Goal: Complete application form

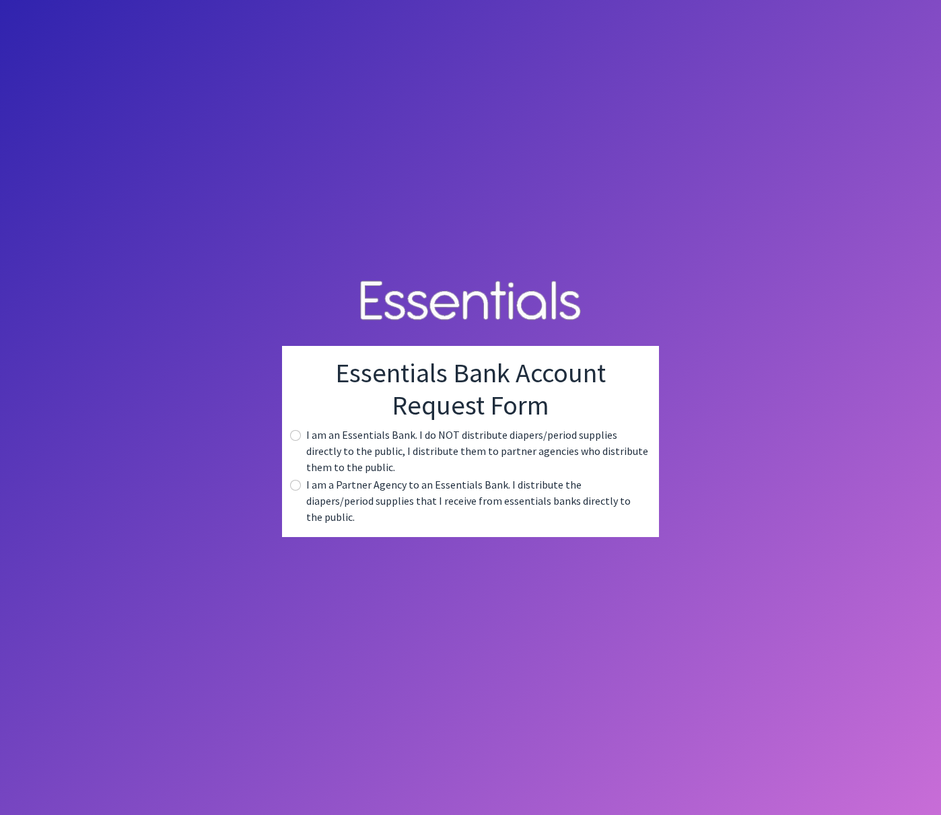
click at [296, 491] on input "radio" at bounding box center [295, 485] width 11 height 11
radio input "true"
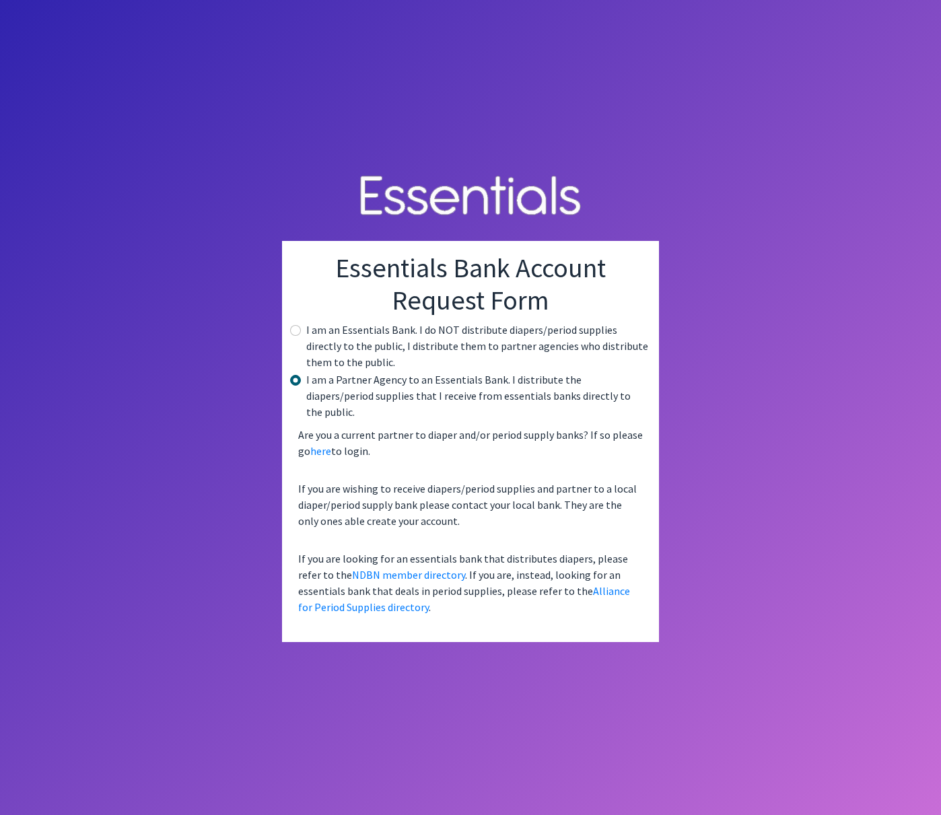
click at [720, 417] on body "Essentials Bank Account Request Form I am an Essentials Bank. I do NOT distribu…" at bounding box center [470, 407] width 941 height 815
click at [299, 386] on input "radio" at bounding box center [295, 380] width 11 height 11
click at [297, 386] on input "radio" at bounding box center [295, 380] width 11 height 11
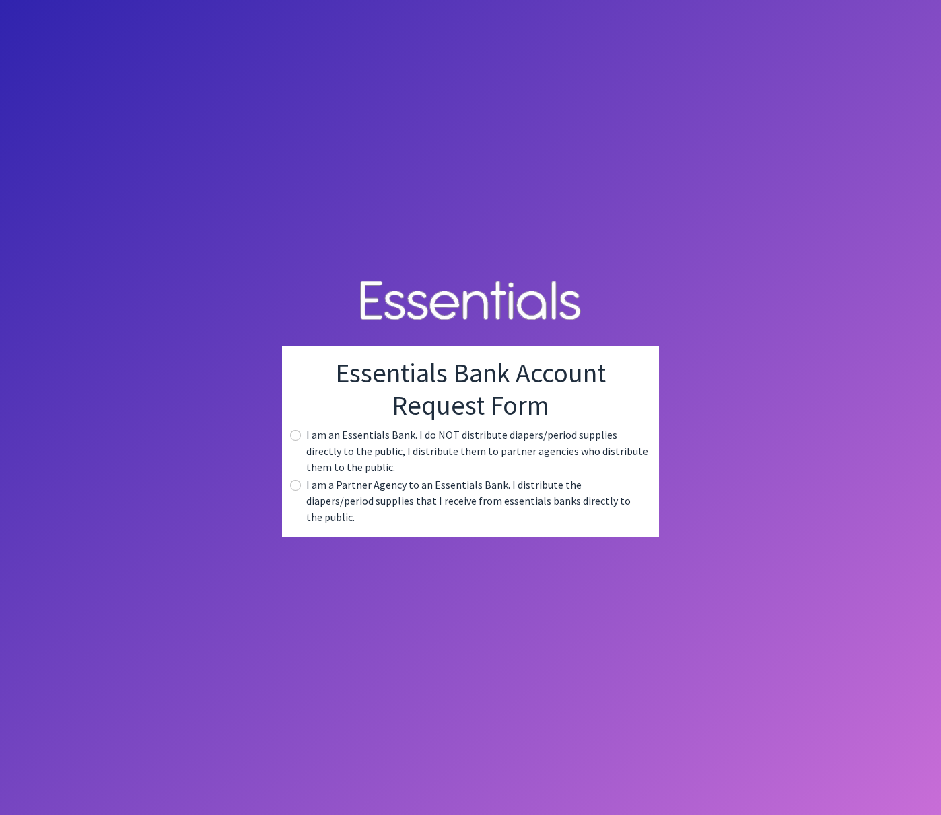
click at [297, 491] on input "radio" at bounding box center [295, 485] width 11 height 11
radio input "true"
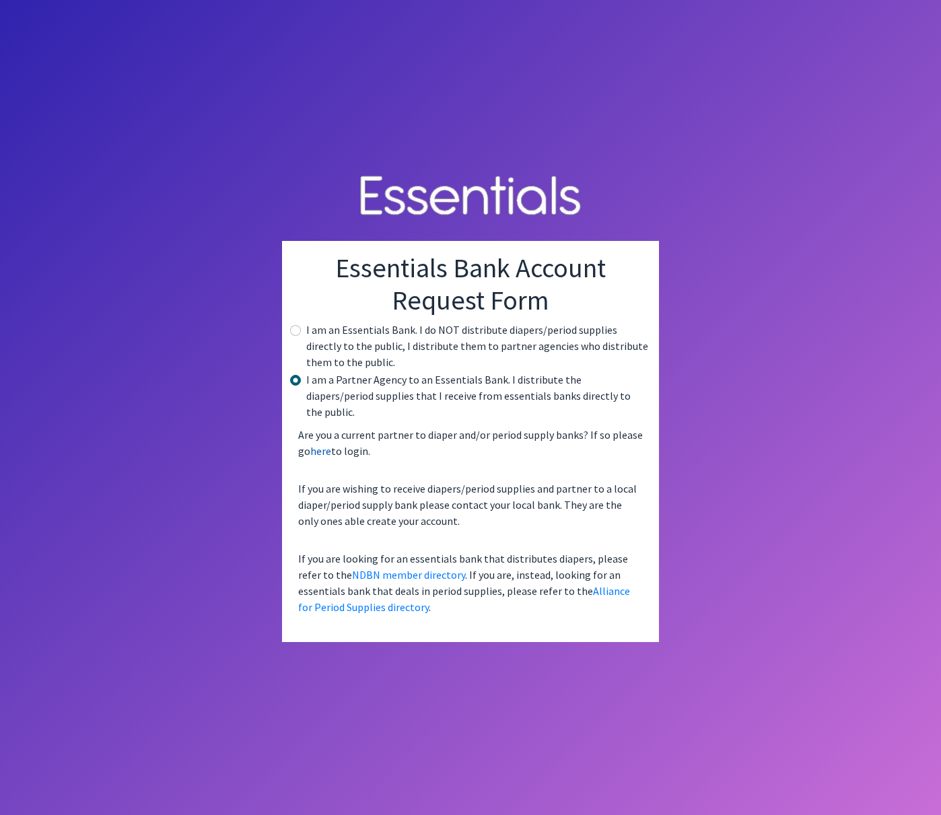
click at [326, 444] on link "here" at bounding box center [320, 450] width 21 height 13
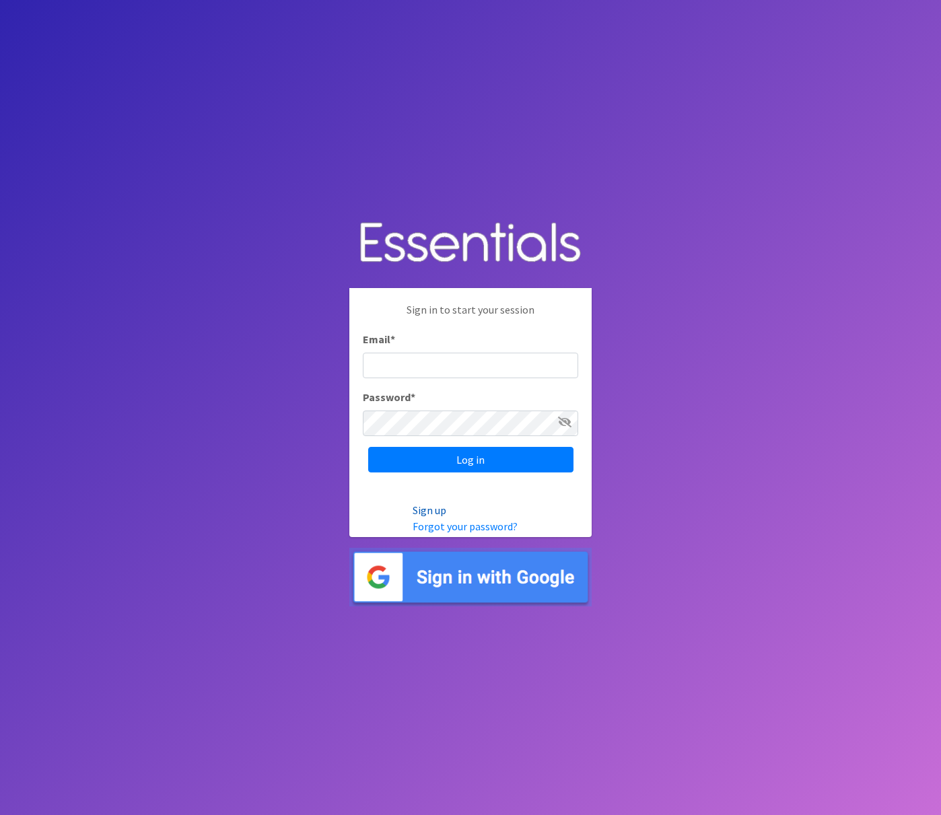
click at [426, 510] on link "Sign up" at bounding box center [430, 509] width 34 height 13
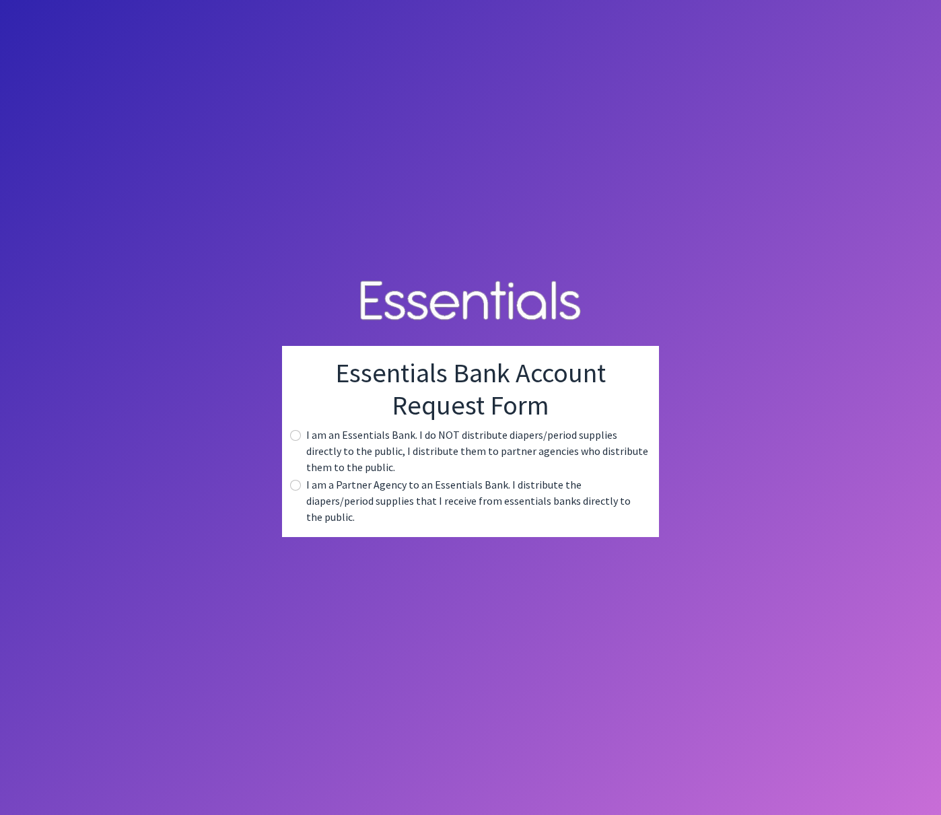
click at [296, 491] on input "radio" at bounding box center [295, 485] width 11 height 11
radio input "true"
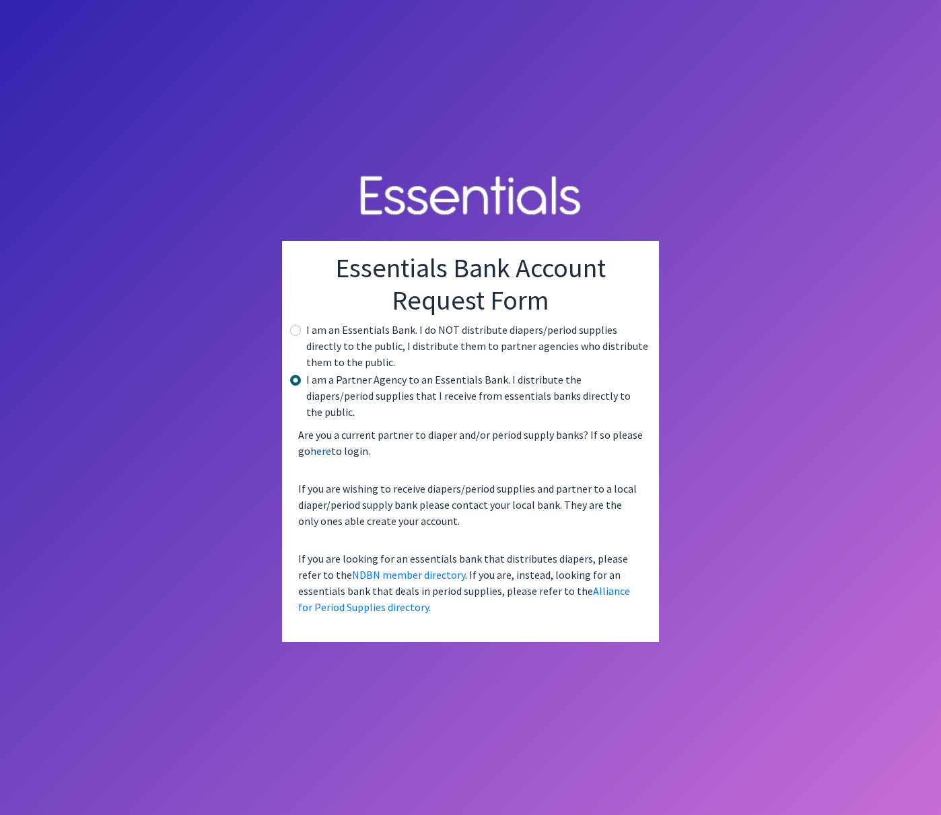
click at [318, 444] on link "here" at bounding box center [320, 450] width 21 height 13
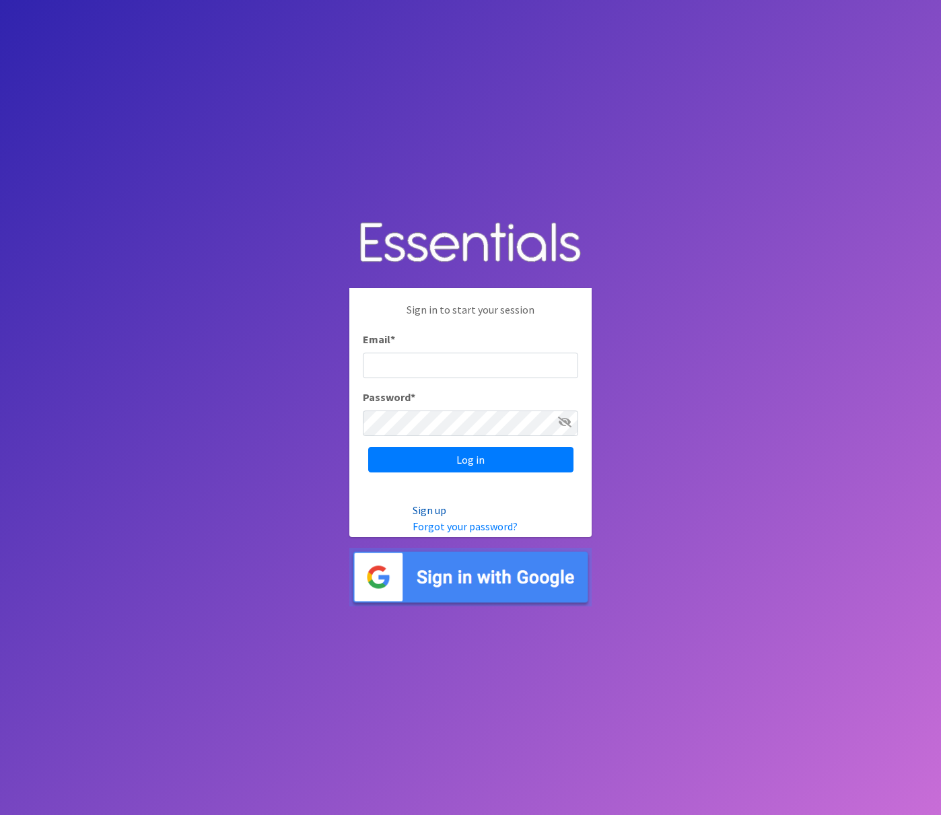
click at [426, 511] on link "Sign up" at bounding box center [430, 509] width 34 height 13
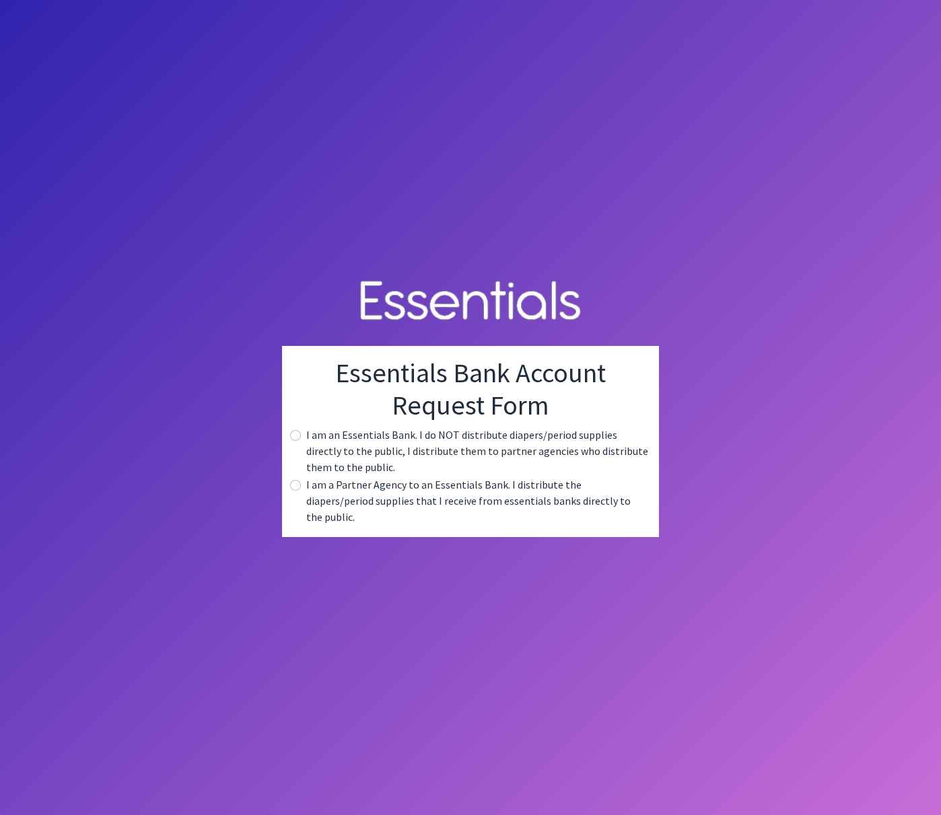
click at [297, 491] on input "radio" at bounding box center [295, 485] width 11 height 11
radio input "true"
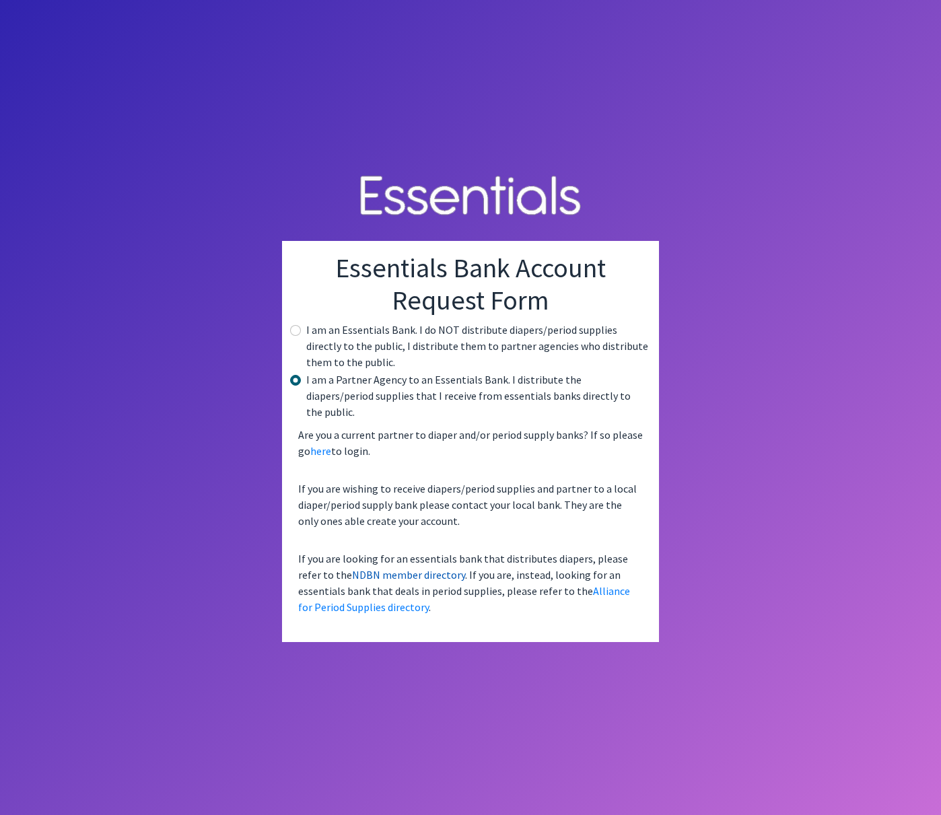
click at [368, 568] on link "NDBN member directory" at bounding box center [408, 574] width 113 height 13
click at [320, 444] on link "here" at bounding box center [320, 450] width 21 height 13
